Goal: Task Accomplishment & Management: Manage account settings

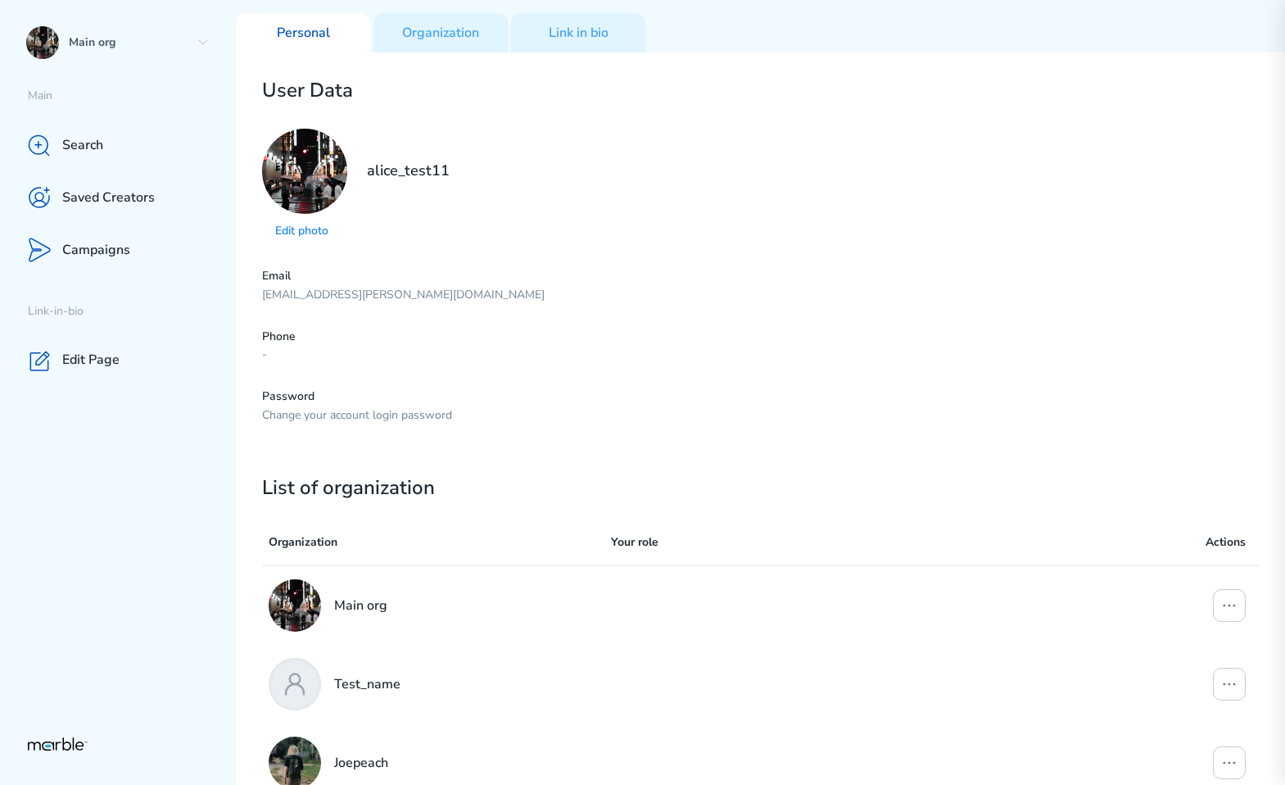
click at [290, 394] on p "Password" at bounding box center [760, 397] width 997 height 16
click at [290, 344] on div "Phone -" at bounding box center [760, 346] width 997 height 34
click at [327, 413] on p "Change your account login password" at bounding box center [760, 416] width 997 height 16
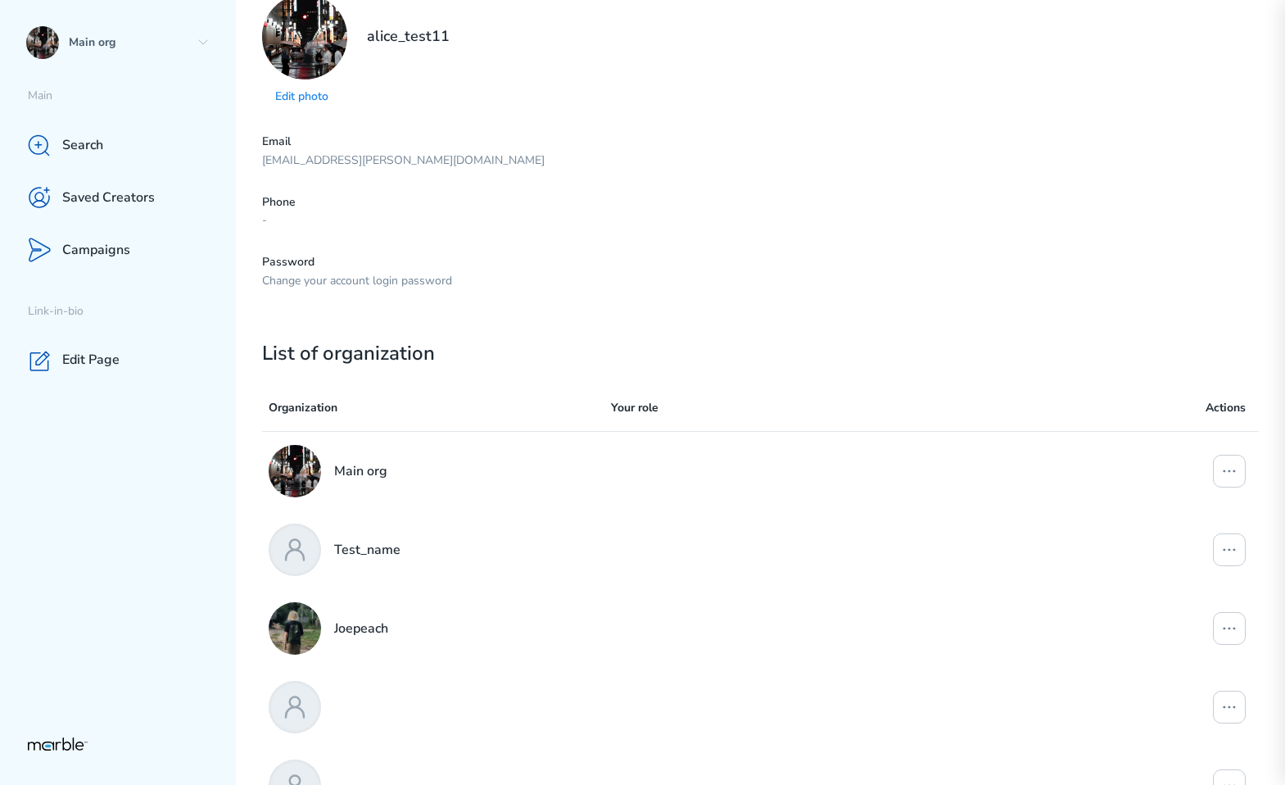
scroll to position [150, 0]
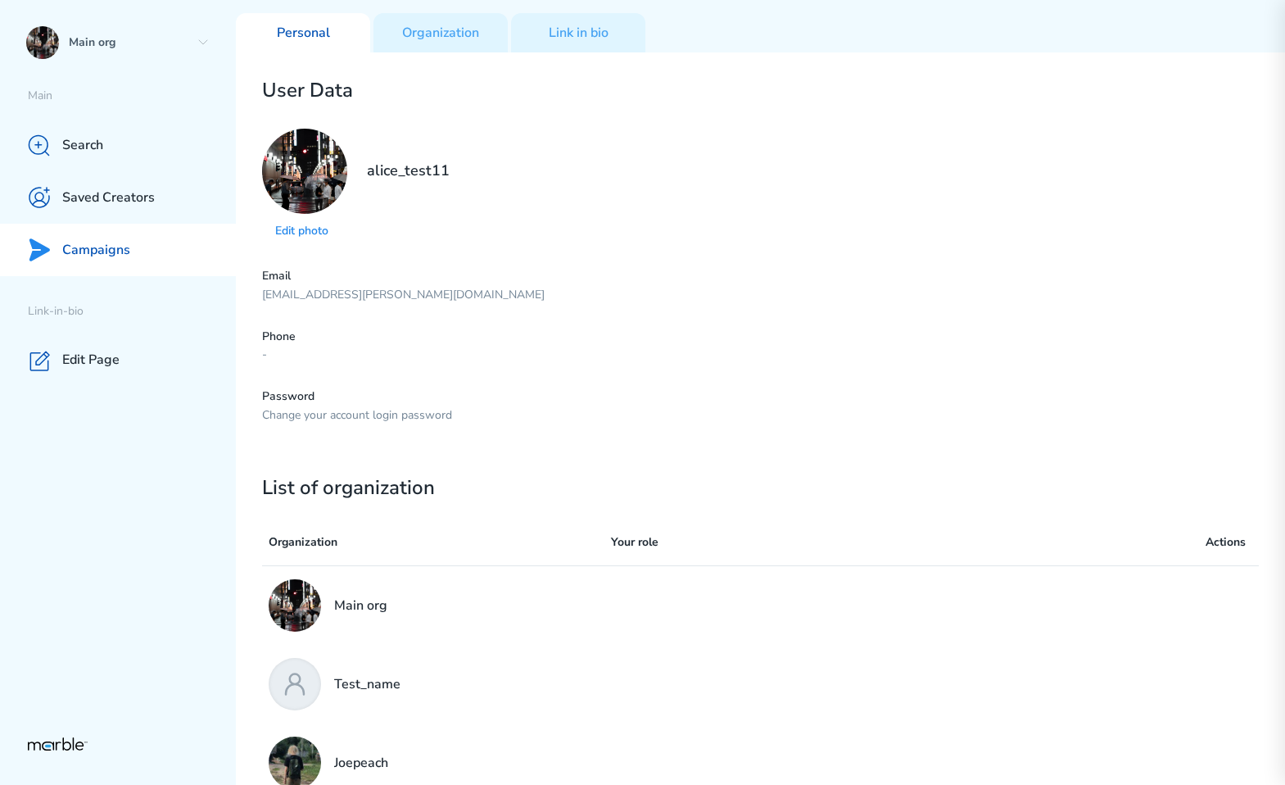
click at [152, 257] on div "Campaigns" at bounding box center [118, 250] width 236 height 52
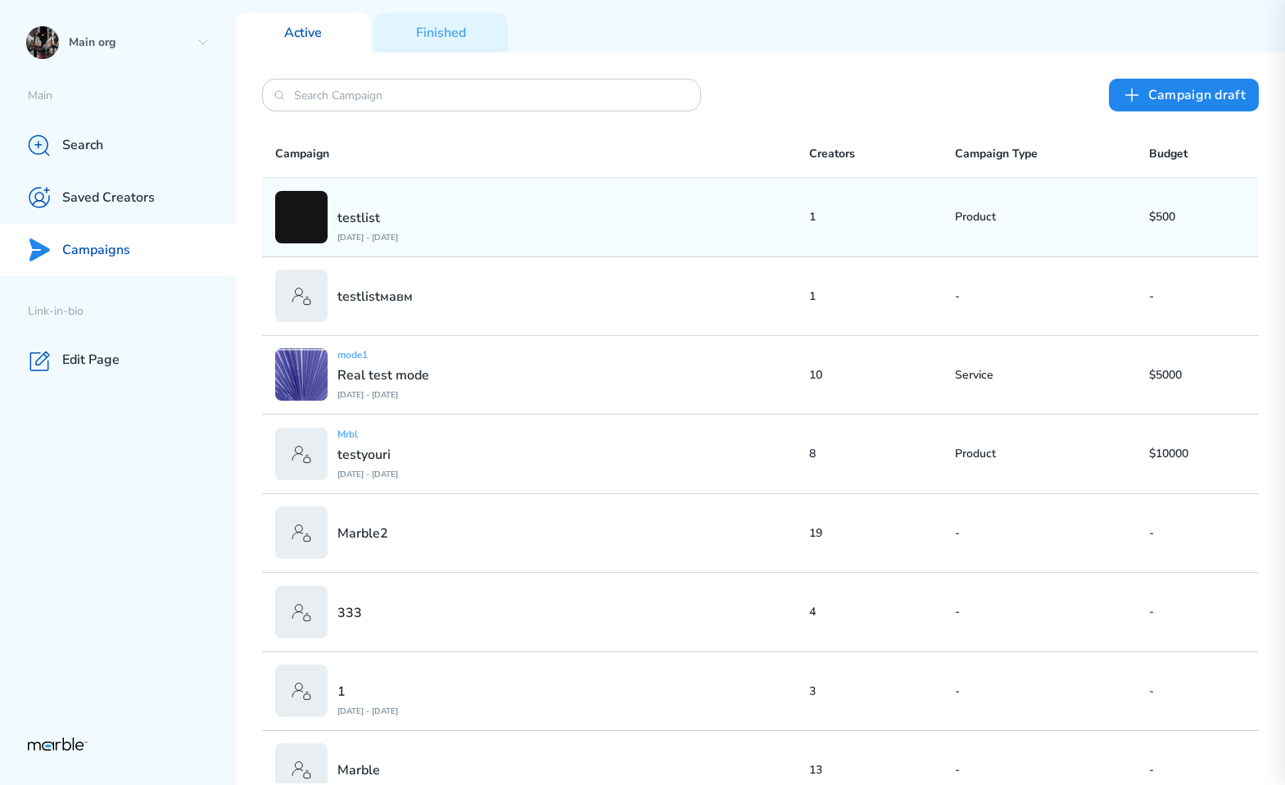
click at [546, 223] on div "testlist [DATE] - [DATE]" at bounding box center [542, 217] width 534 height 52
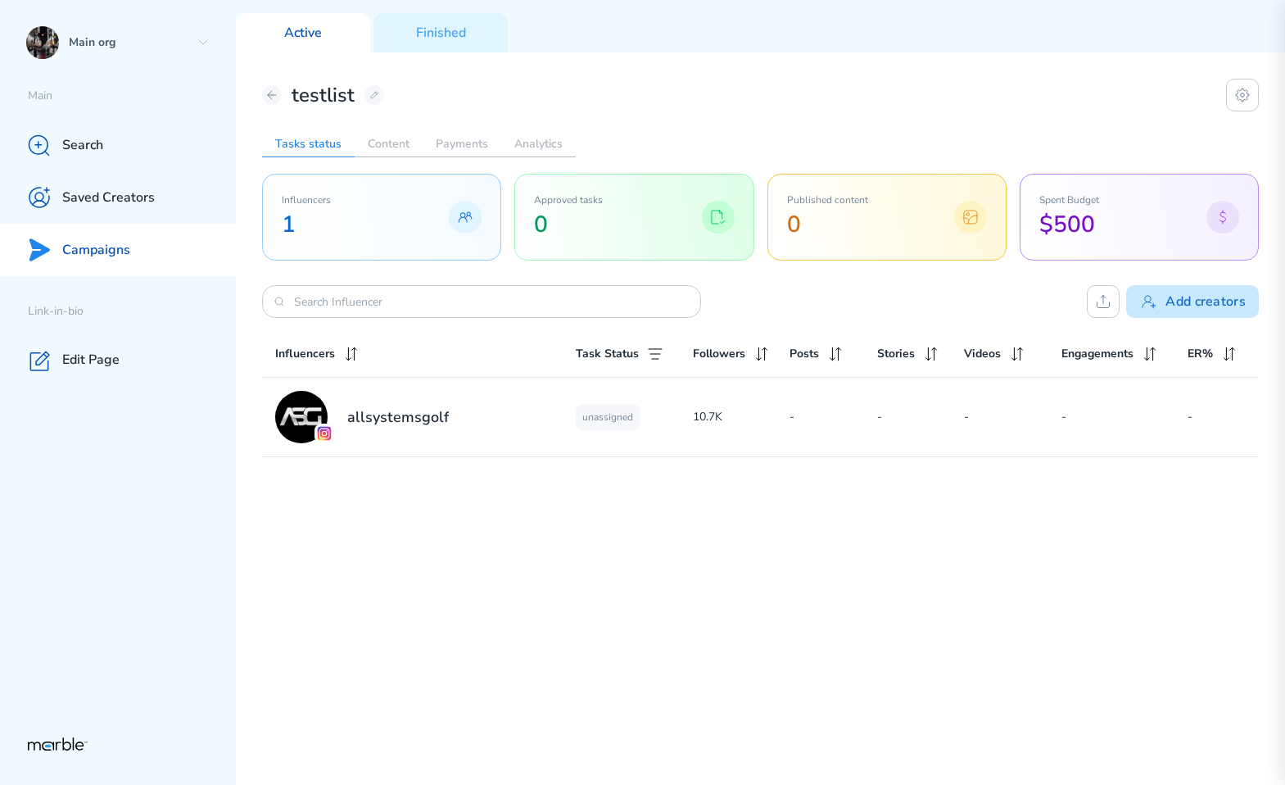
click at [1203, 310] on button "Add creators" at bounding box center [1192, 301] width 133 height 33
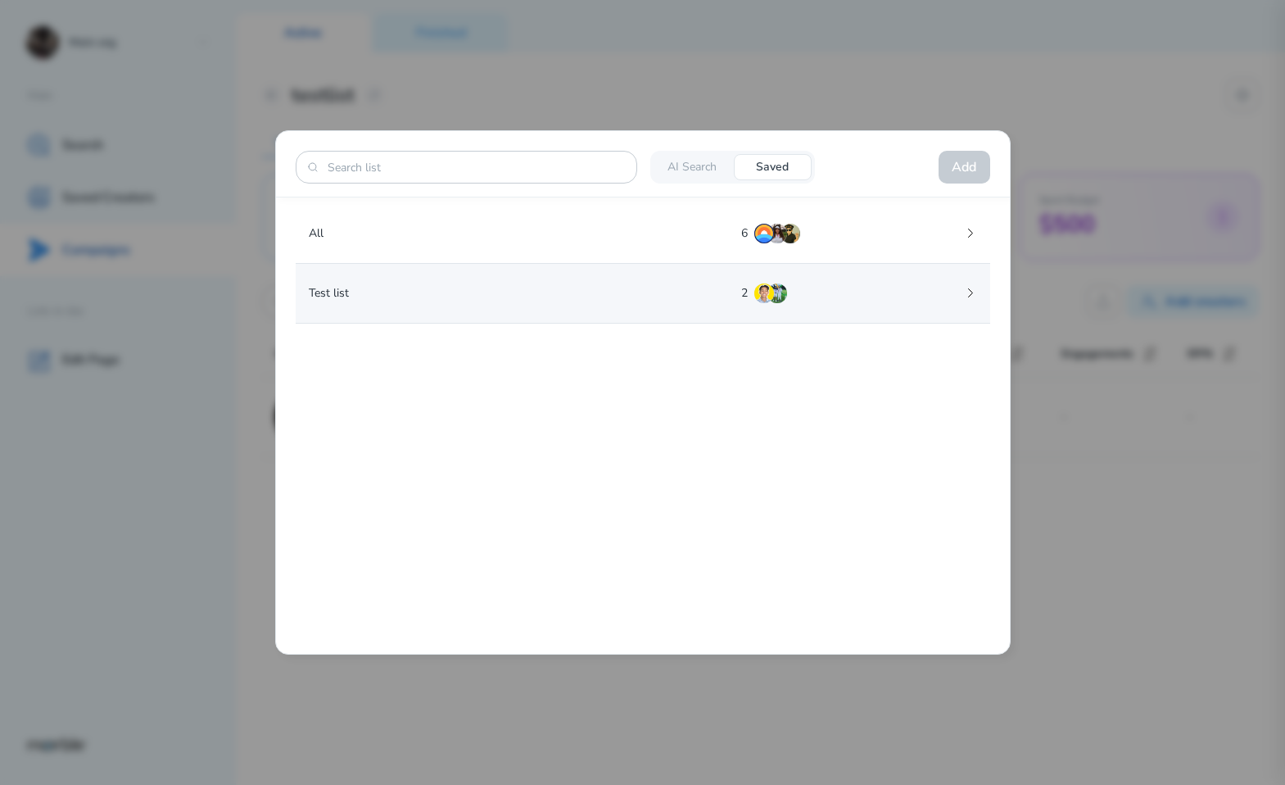
click at [654, 305] on div "Test list 2" at bounding box center [643, 293] width 695 height 59
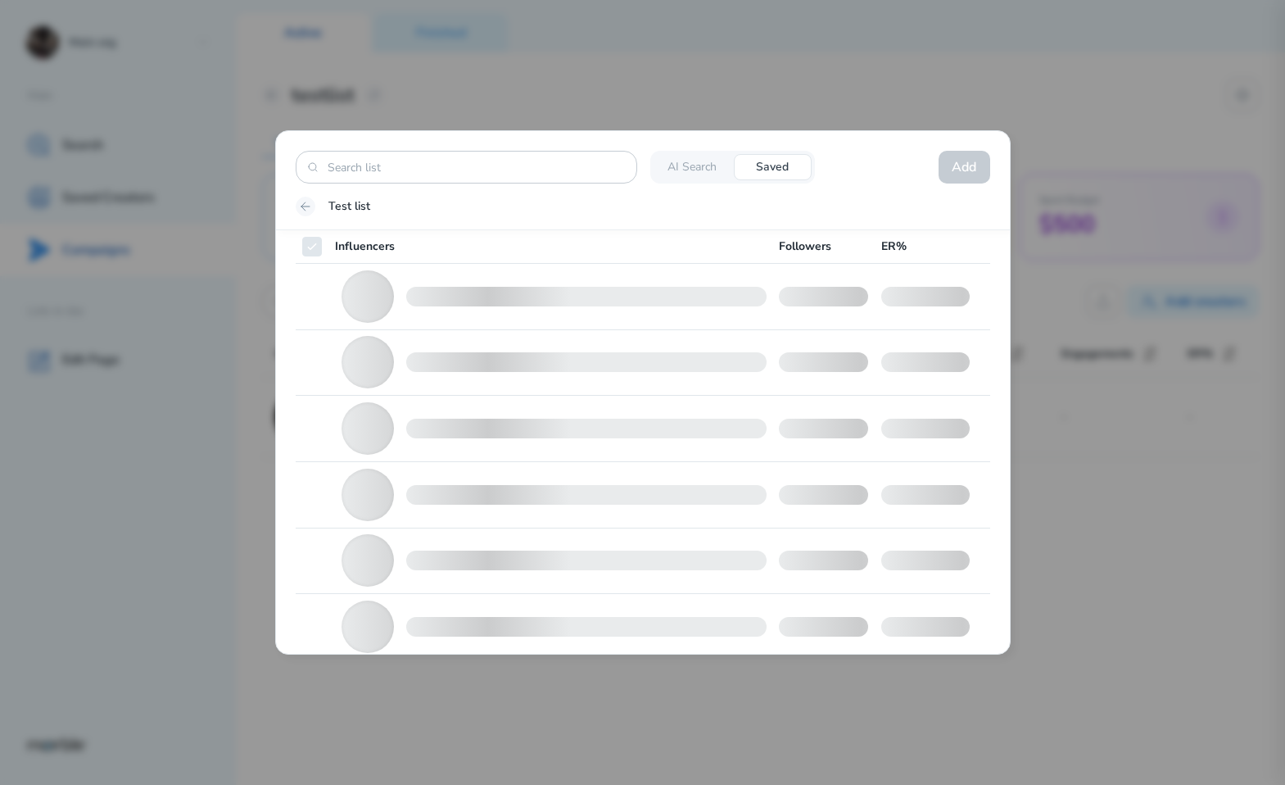
checkbox input "false"
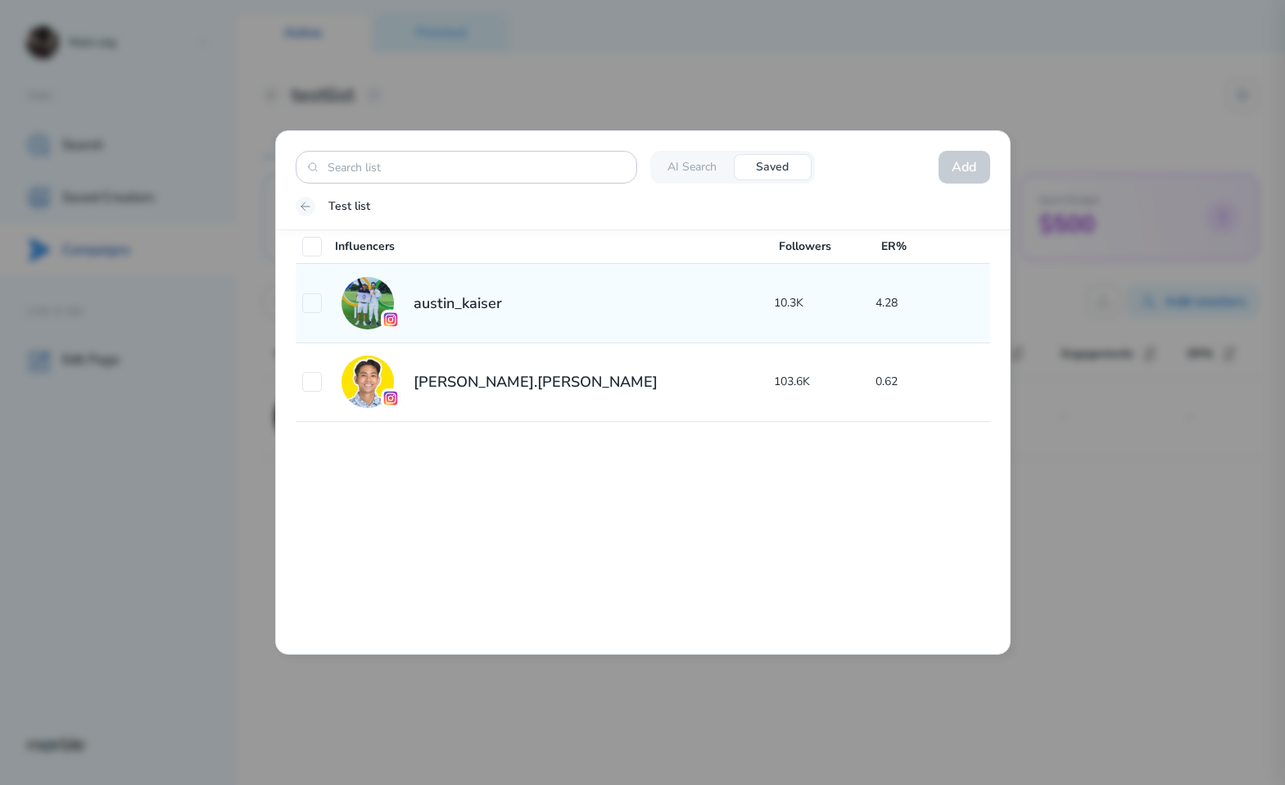
click at [569, 310] on div "austin_kaiser" at bounding box center [538, 303] width 473 height 52
click at [314, 306] on icon at bounding box center [312, 303] width 13 height 13
click at [316, 307] on icon at bounding box center [312, 303] width 13 height 13
checkbox input "false"
click at [609, 284] on div "austin_kaiser" at bounding box center [538, 303] width 473 height 52
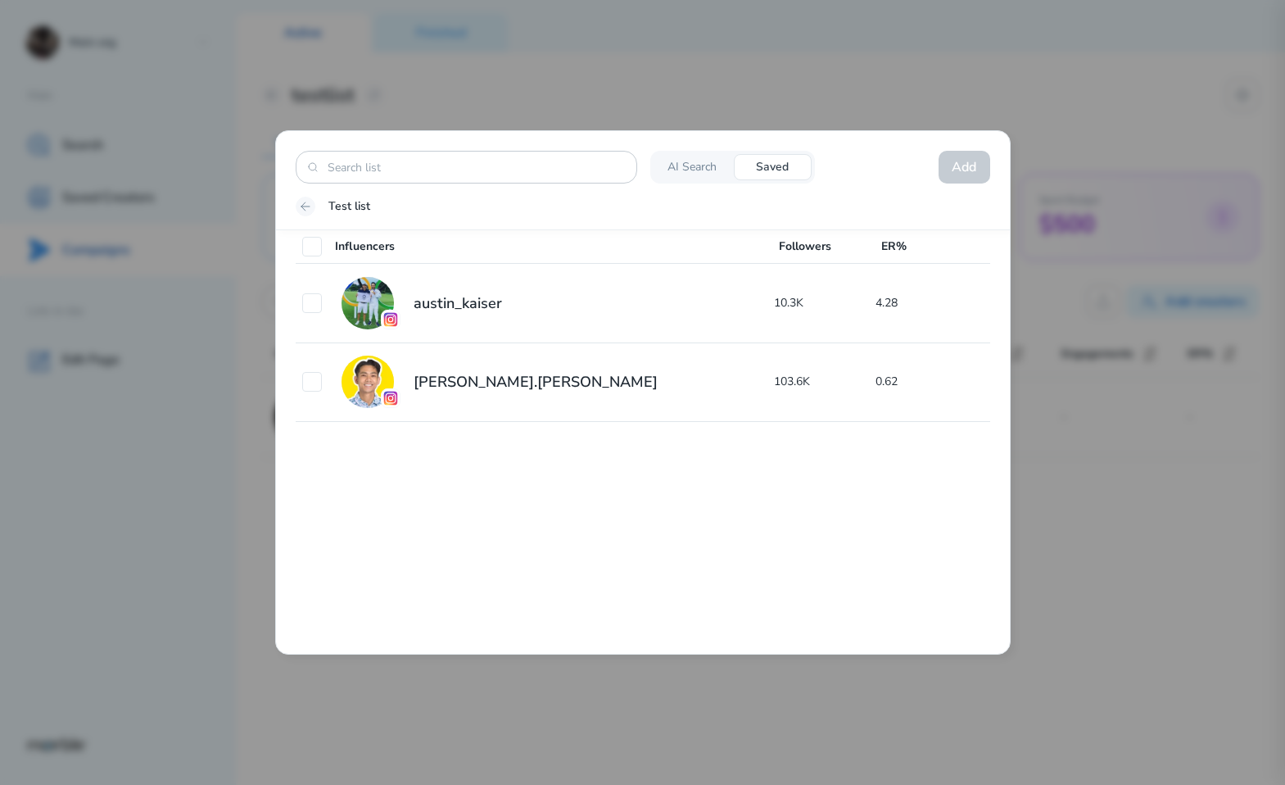
click at [700, 170] on p "AI Search" at bounding box center [692, 168] width 49 height 16
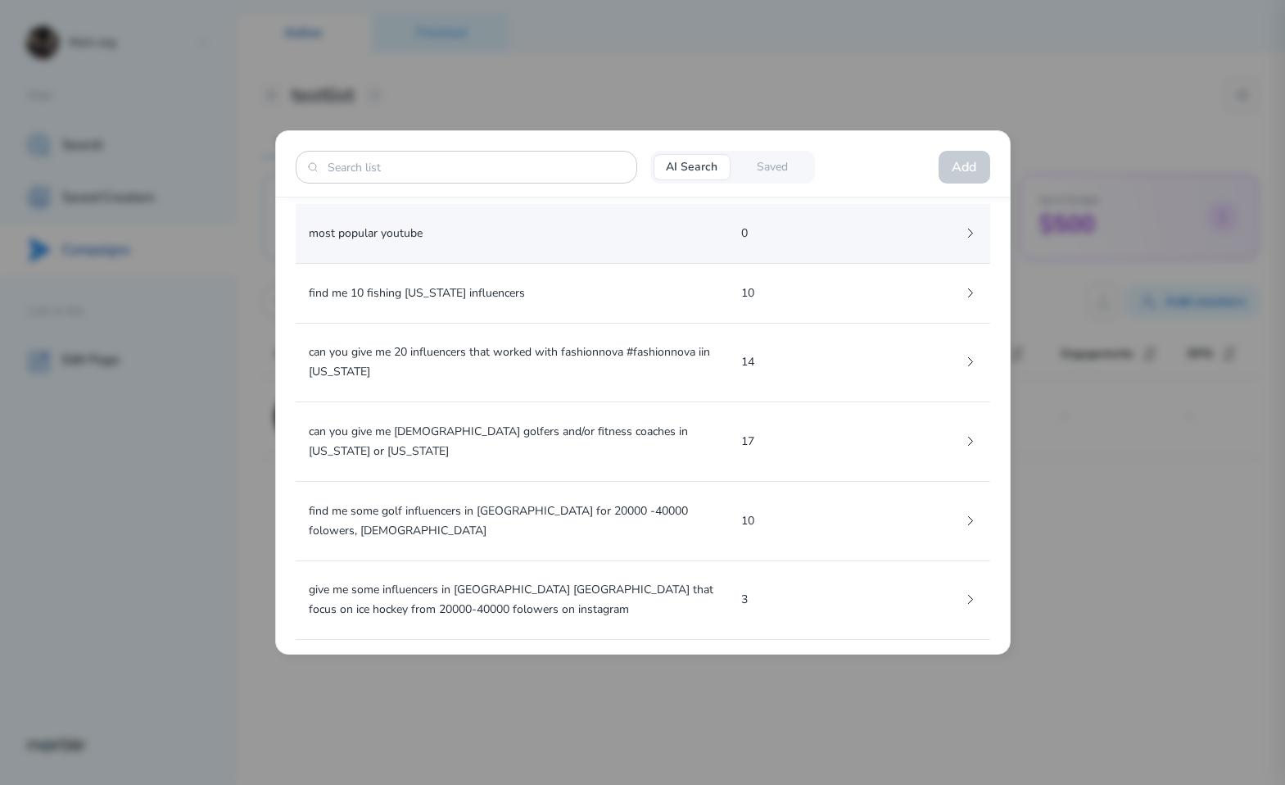
click at [671, 237] on p "most popular youtube" at bounding box center [518, 234] width 419 height 20
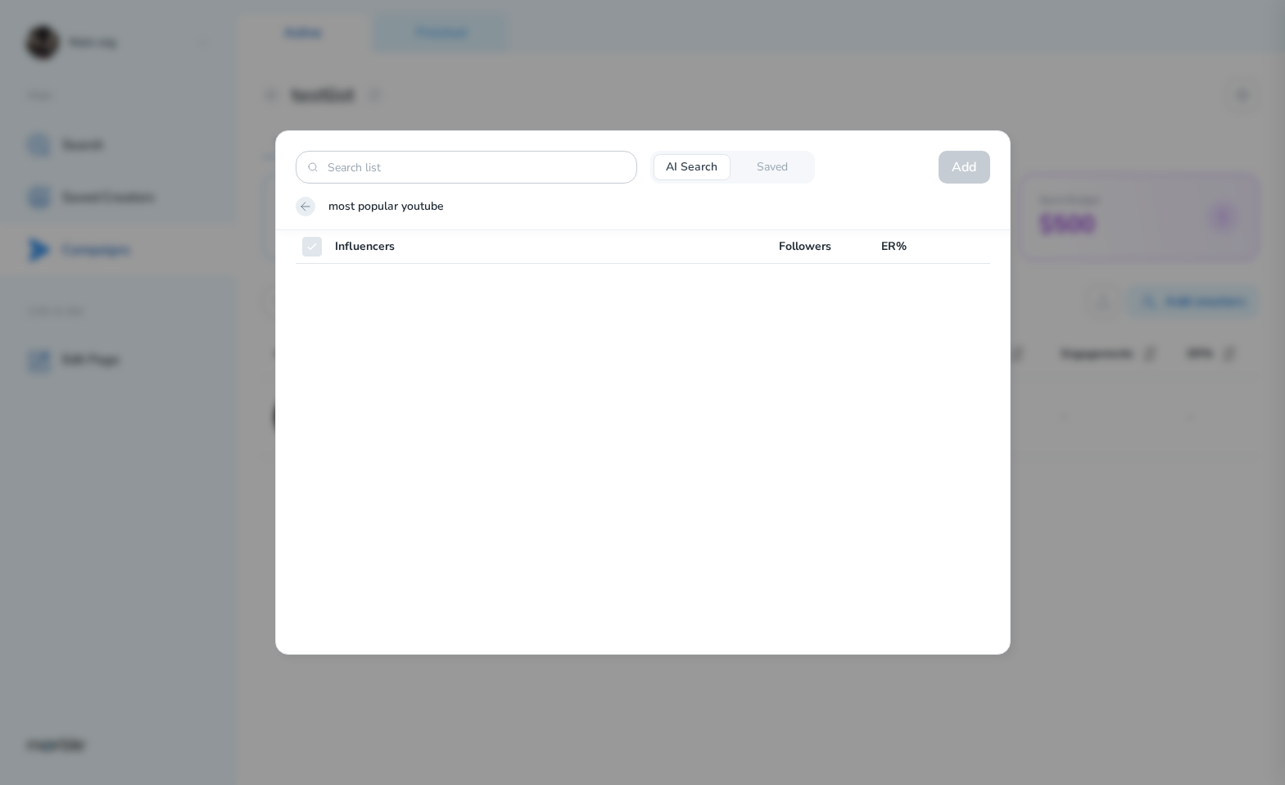
click at [304, 210] on icon at bounding box center [305, 206] width 8 height 8
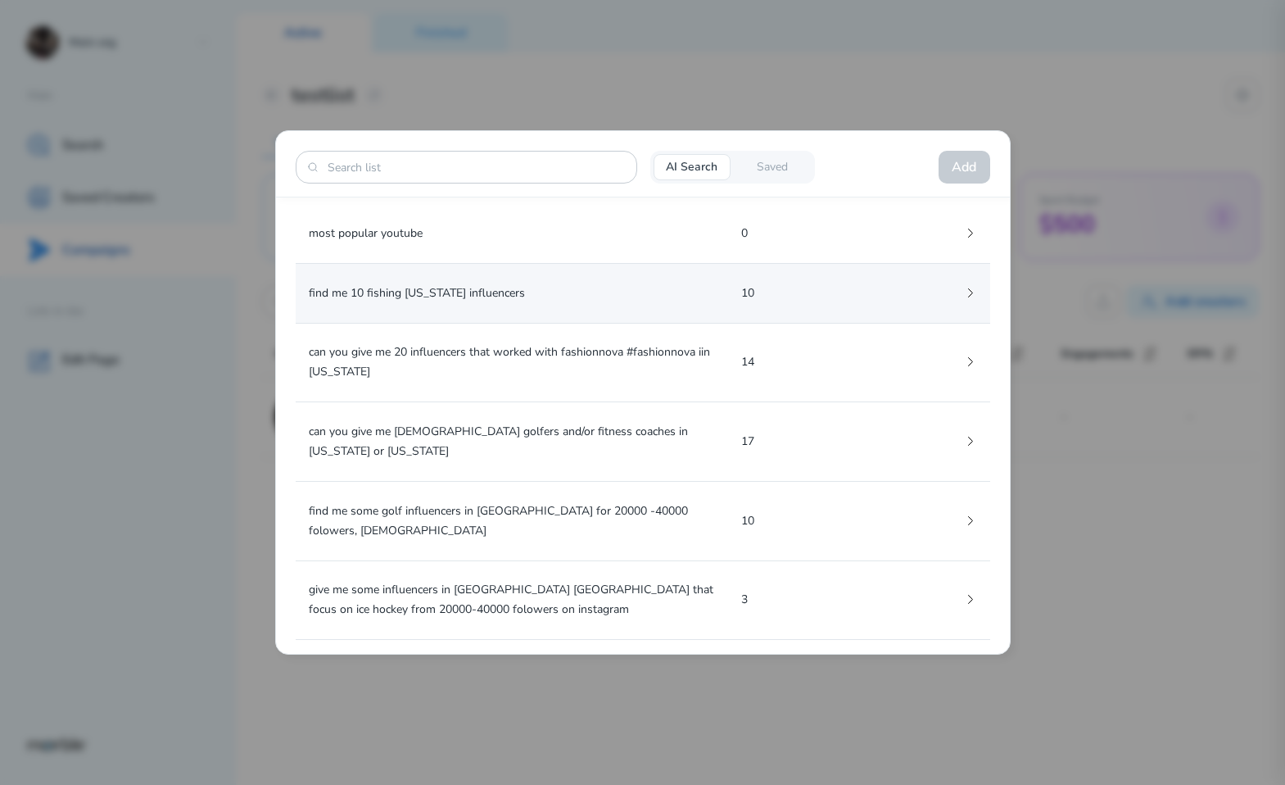
click at [677, 307] on div "find me 10 fishing [US_STATE] influencers 10" at bounding box center [643, 293] width 695 height 59
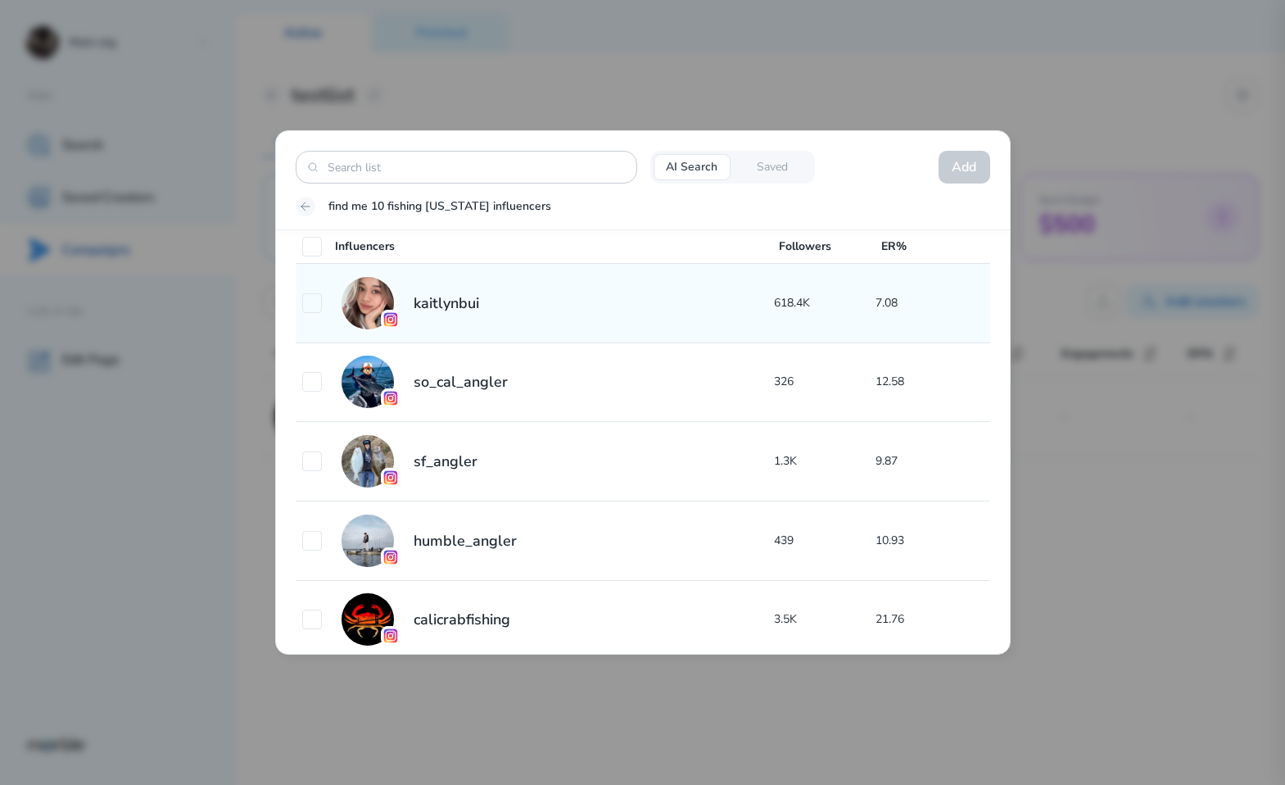
click at [646, 302] on div "kaitlynbui" at bounding box center [538, 303] width 473 height 52
click at [310, 310] on input "checkbox" at bounding box center [312, 303] width 20 height 20
click at [302, 305] on input "checkbox" at bounding box center [312, 303] width 20 height 20
checkbox input "false"
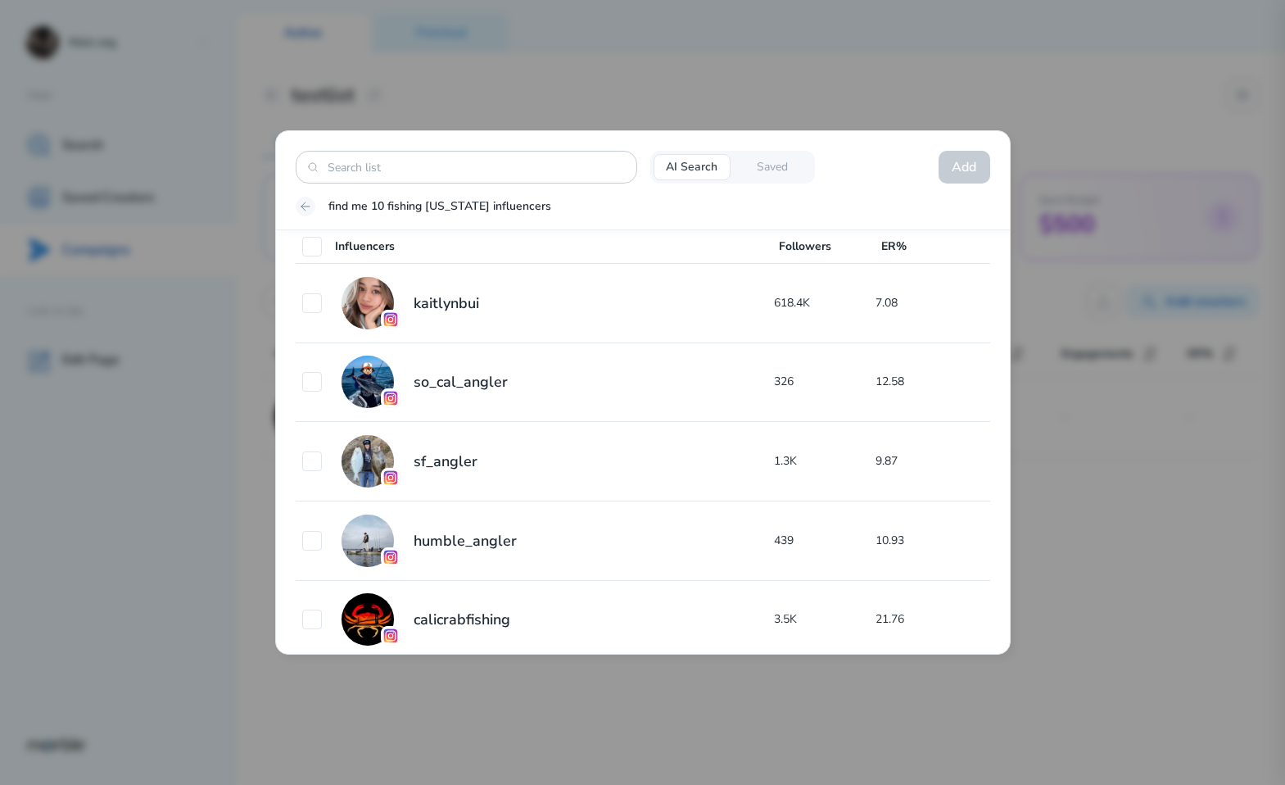
click at [1094, 287] on div at bounding box center [642, 392] width 1285 height 785
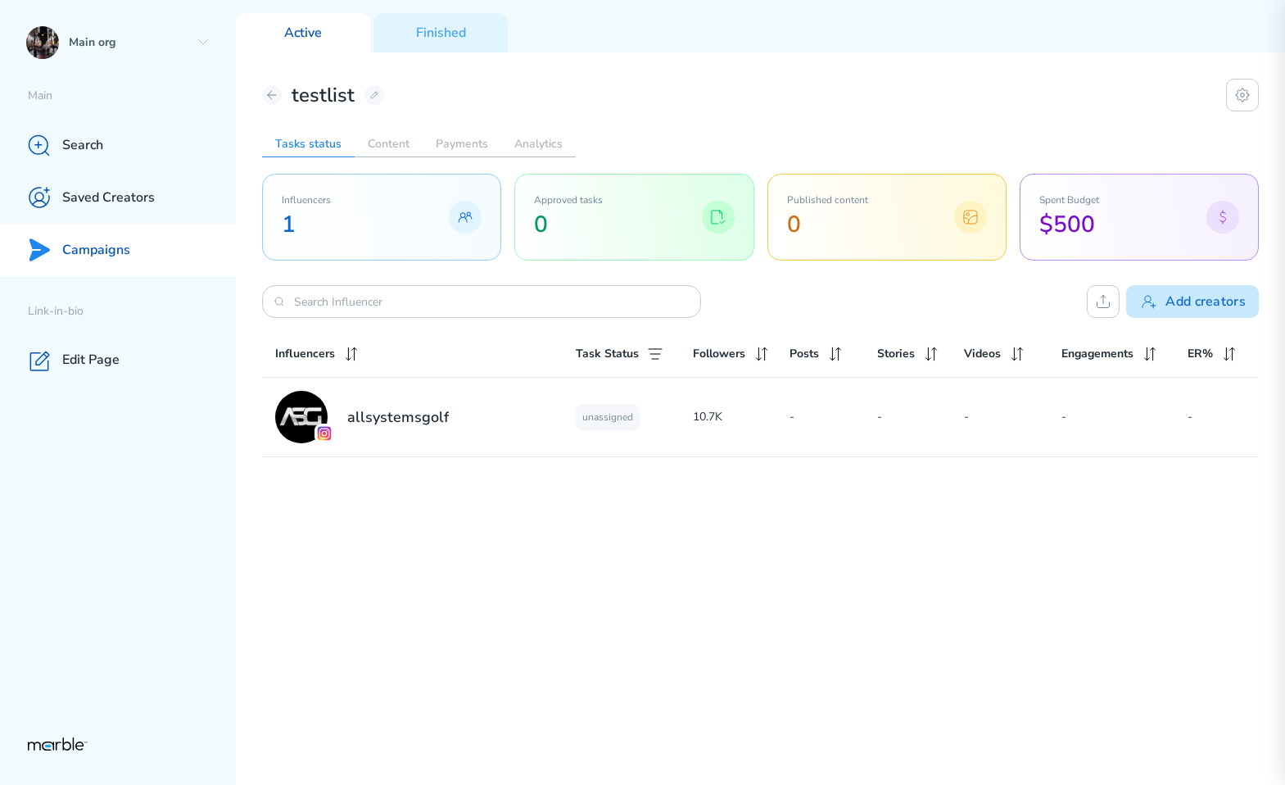
click at [1177, 306] on button "Add creators" at bounding box center [1192, 301] width 133 height 33
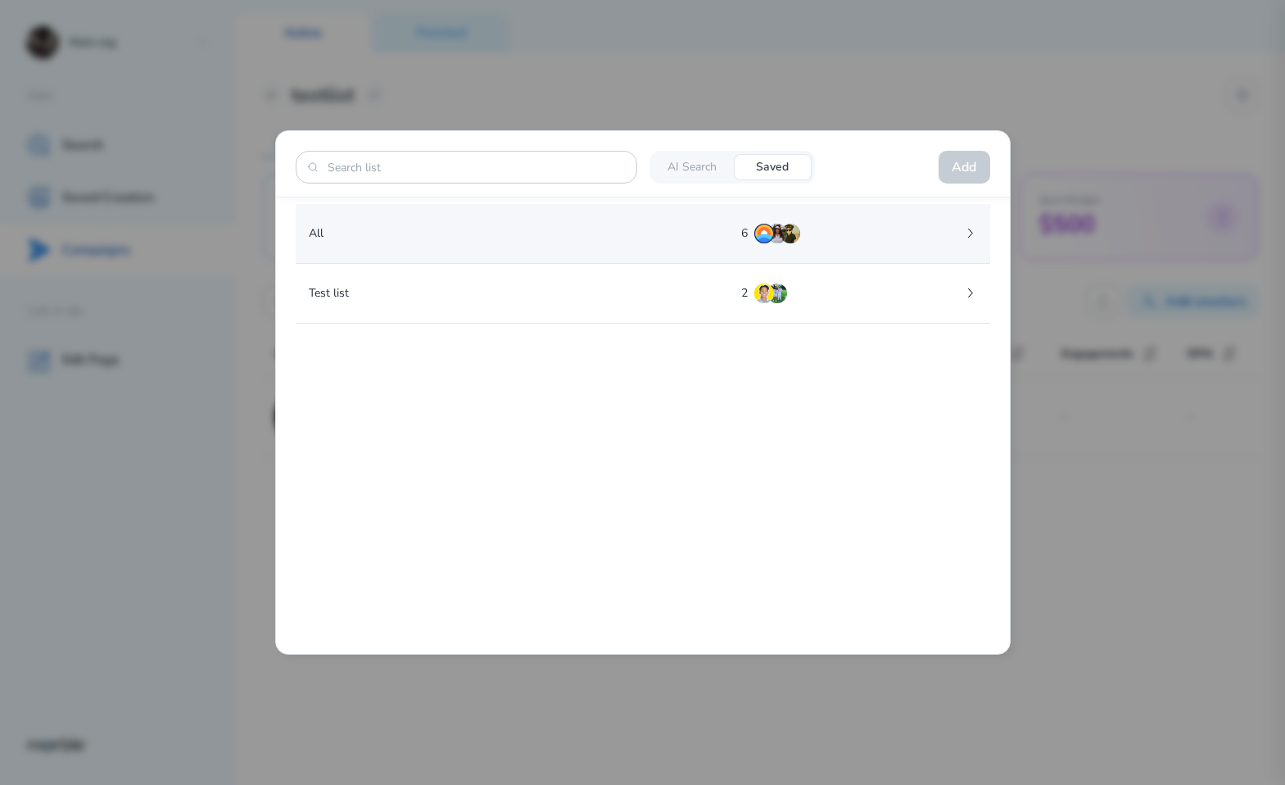
click at [661, 236] on p "All" at bounding box center [518, 234] width 419 height 20
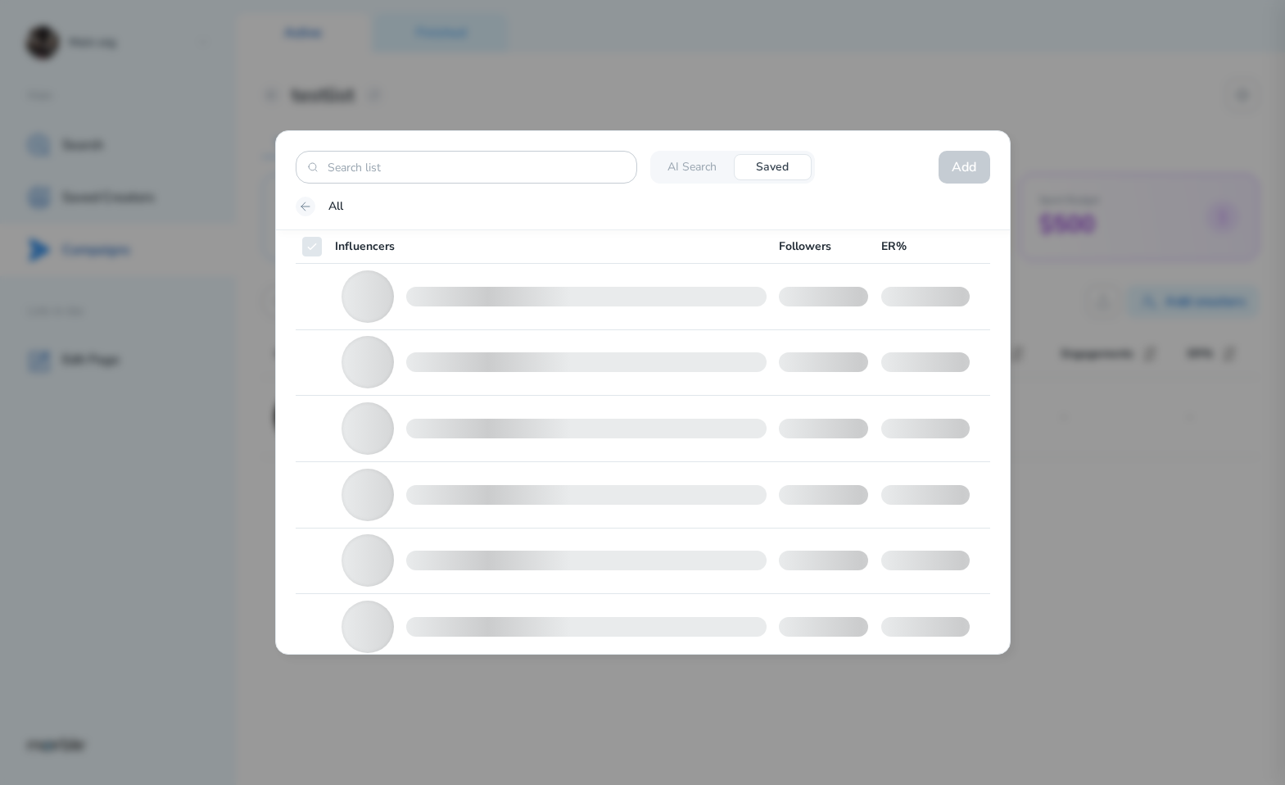
checkbox input "false"
